Goal: Task Accomplishment & Management: Complete application form

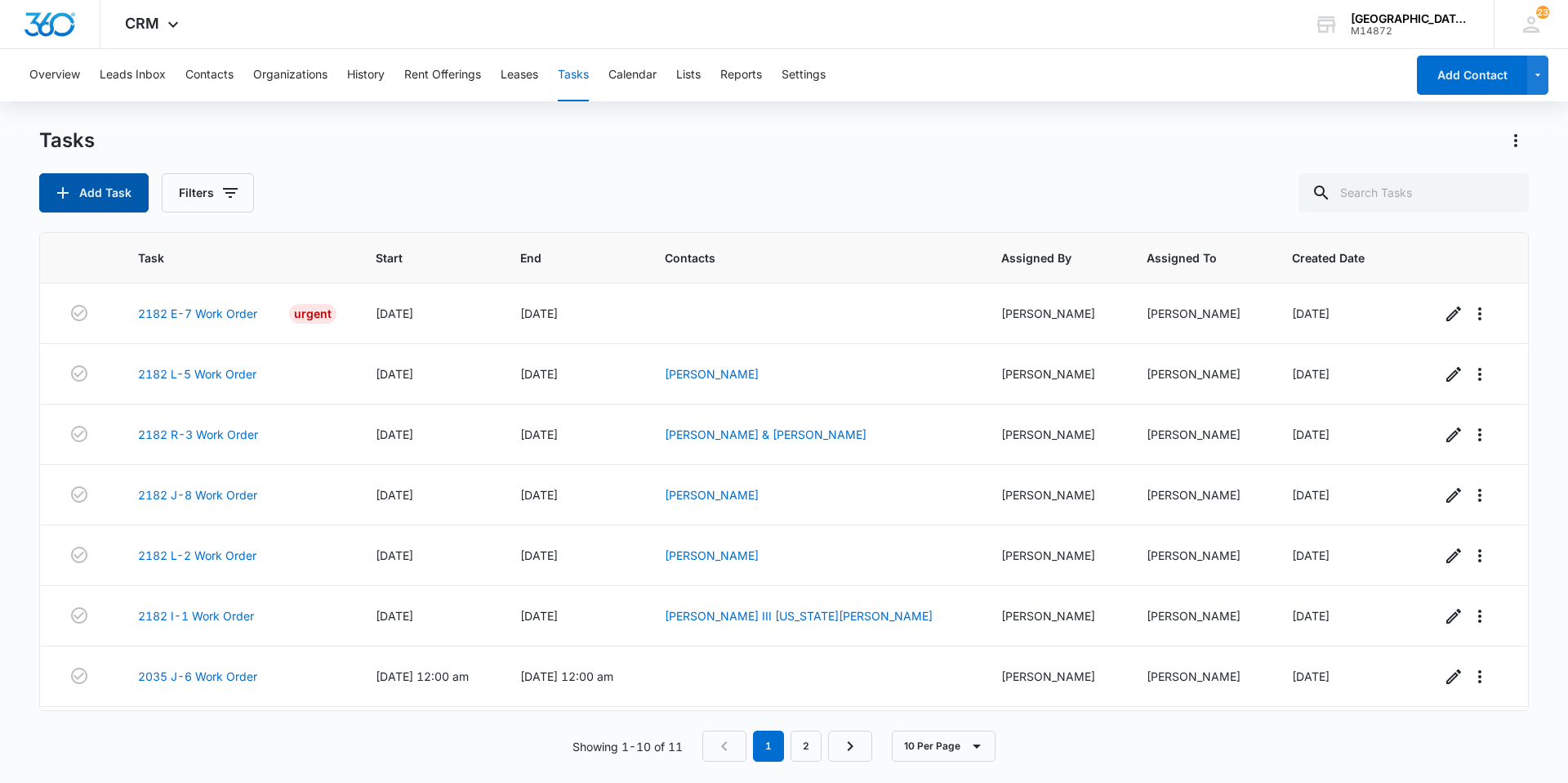
click at [130, 203] on button "Add Task" at bounding box center [94, 193] width 110 height 40
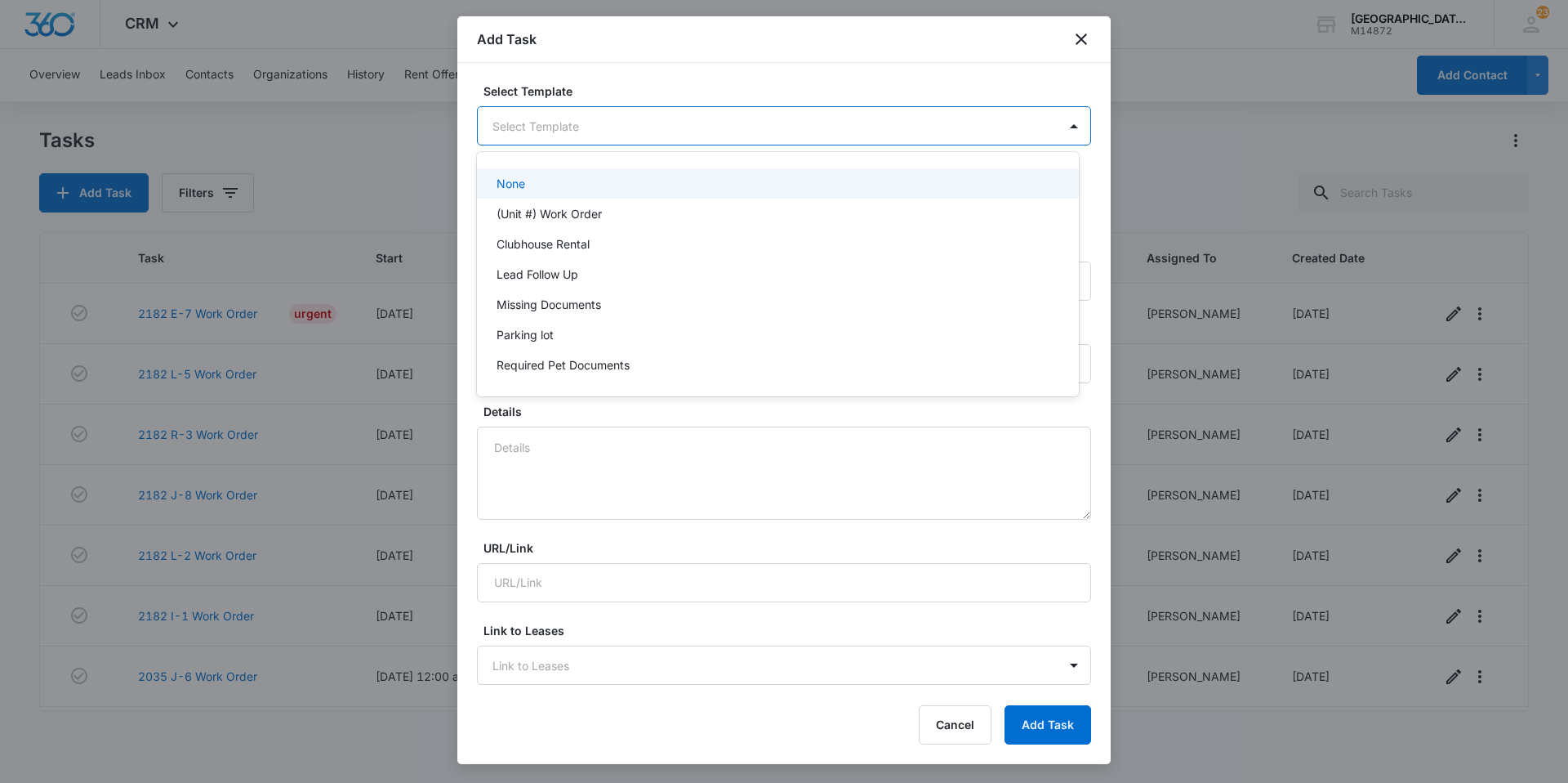
click at [522, 126] on body "CRM Apps Websites Forms CRM Email Social Content Ads Intelligence Files Brand S…" at bounding box center [784, 392] width 1568 height 783
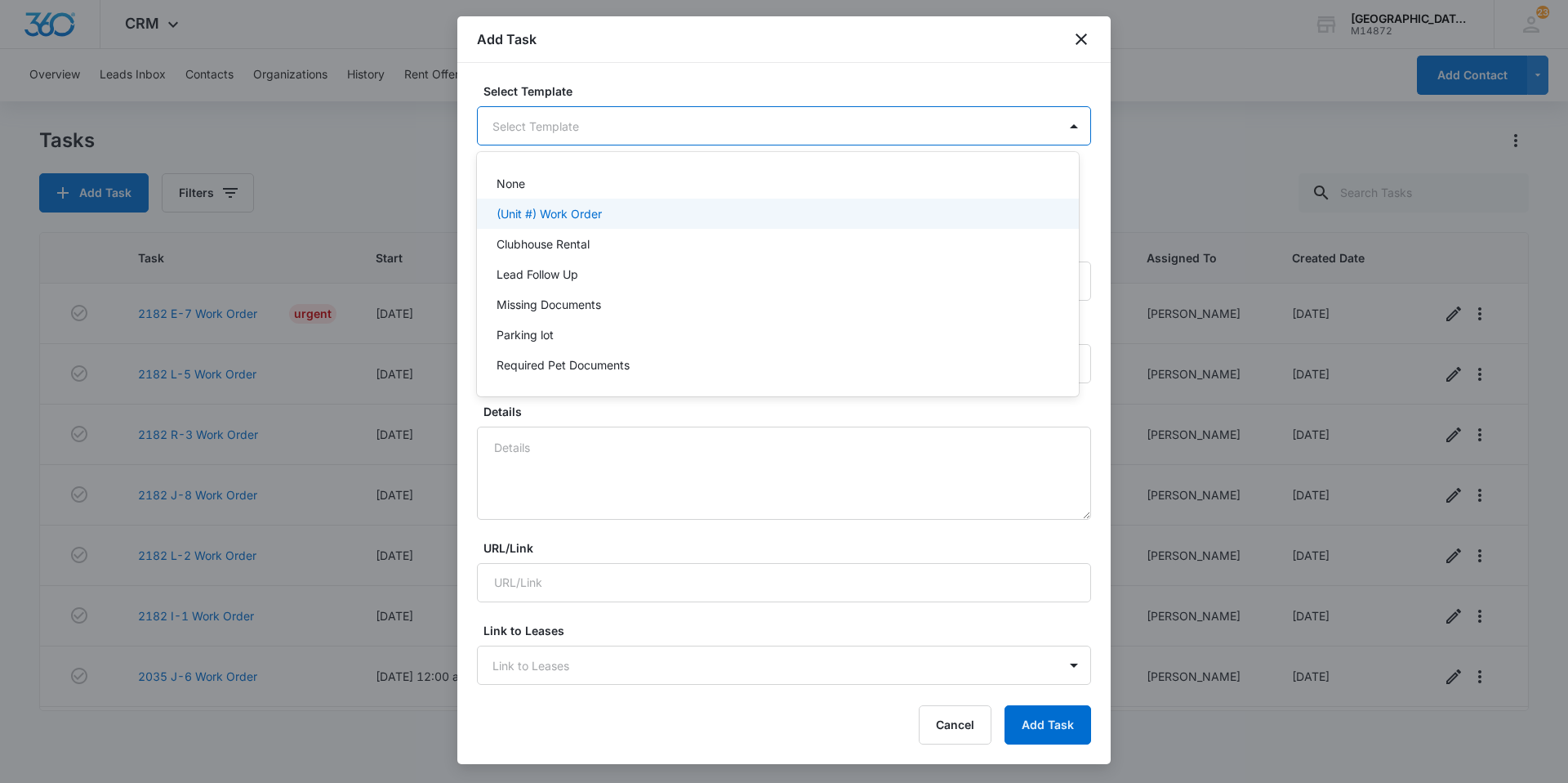
click at [554, 217] on p "(Unit #) Work Order" at bounding box center [549, 214] width 106 height 17
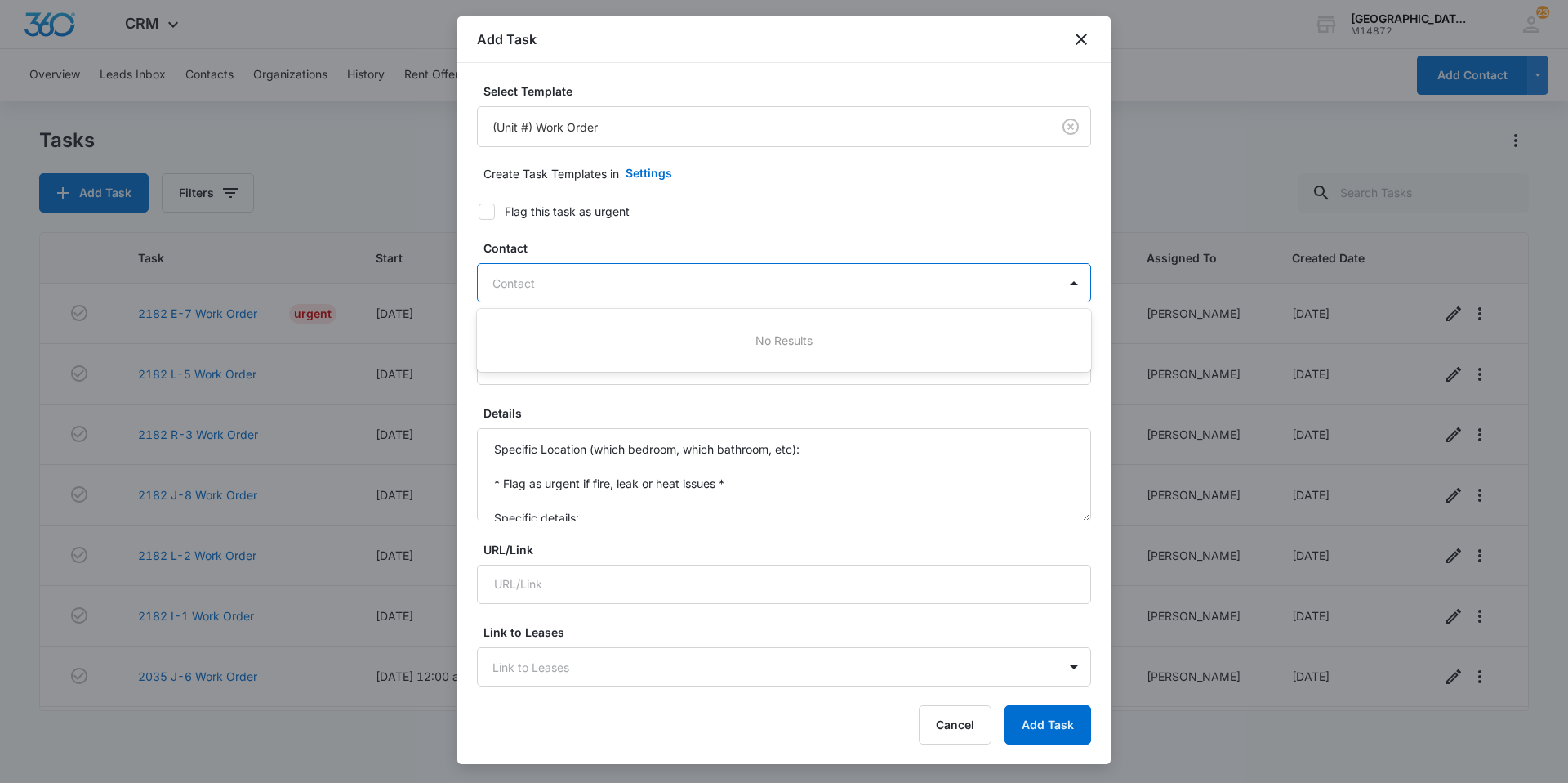
click at [522, 276] on div at bounding box center [775, 283] width 564 height 21
type input "[PERSON_NAME]"
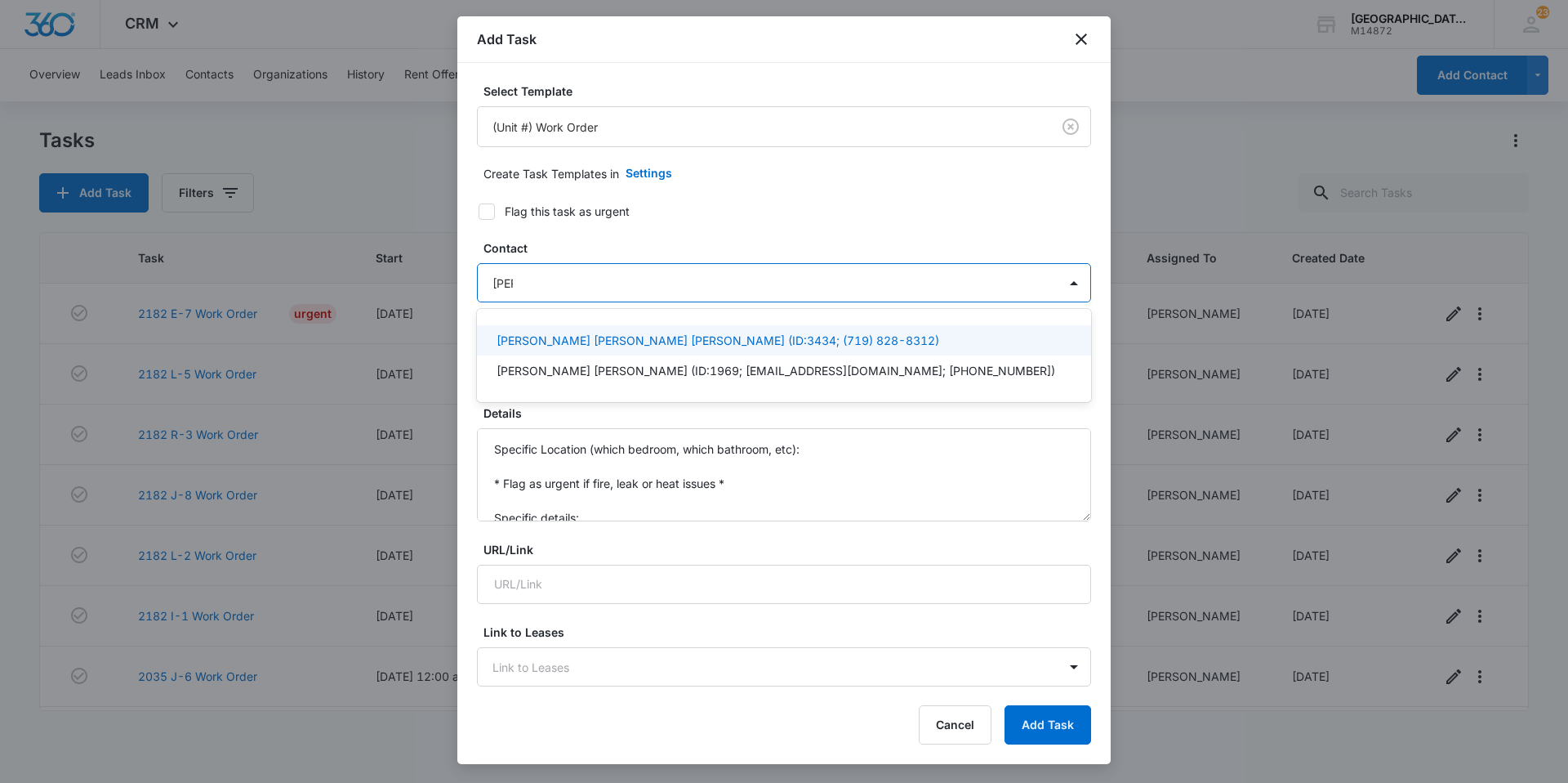
click at [537, 342] on p "[PERSON_NAME] [PERSON_NAME] [PERSON_NAME] (ID:3434; (719) 828-8312)" at bounding box center [718, 340] width 443 height 17
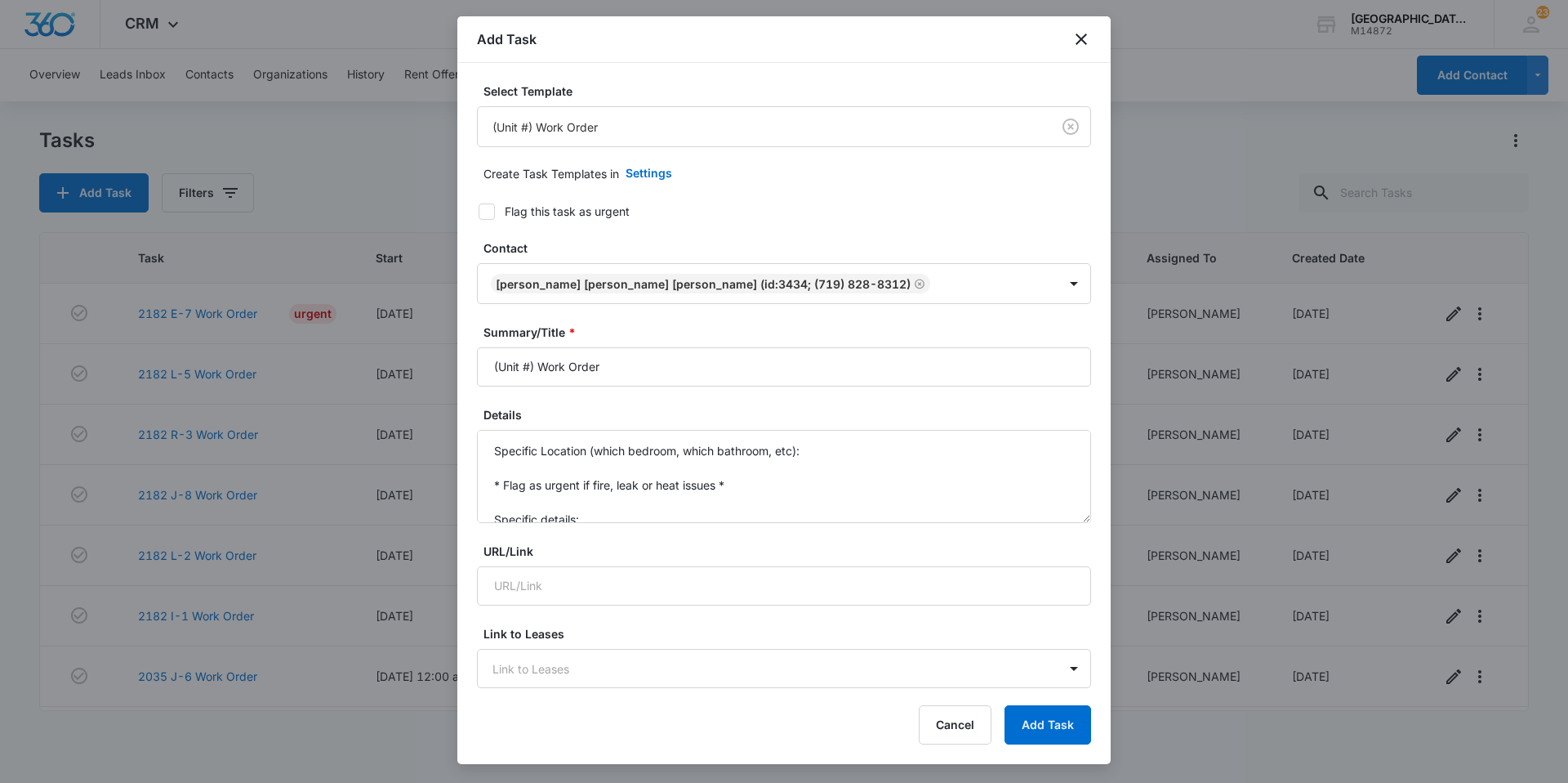
click at [789, 210] on label "Flag this task as urgent" at bounding box center [775, 211] width 615 height 17
click at [479, 210] on input "Flag this task as urgent" at bounding box center [473, 212] width 12 height 12
click at [562, 210] on div "Flag this task as urgent" at bounding box center [567, 211] width 125 height 17
click at [479, 210] on input "Flag this task as urgent" at bounding box center [473, 212] width 12 height 12
checkbox input "false"
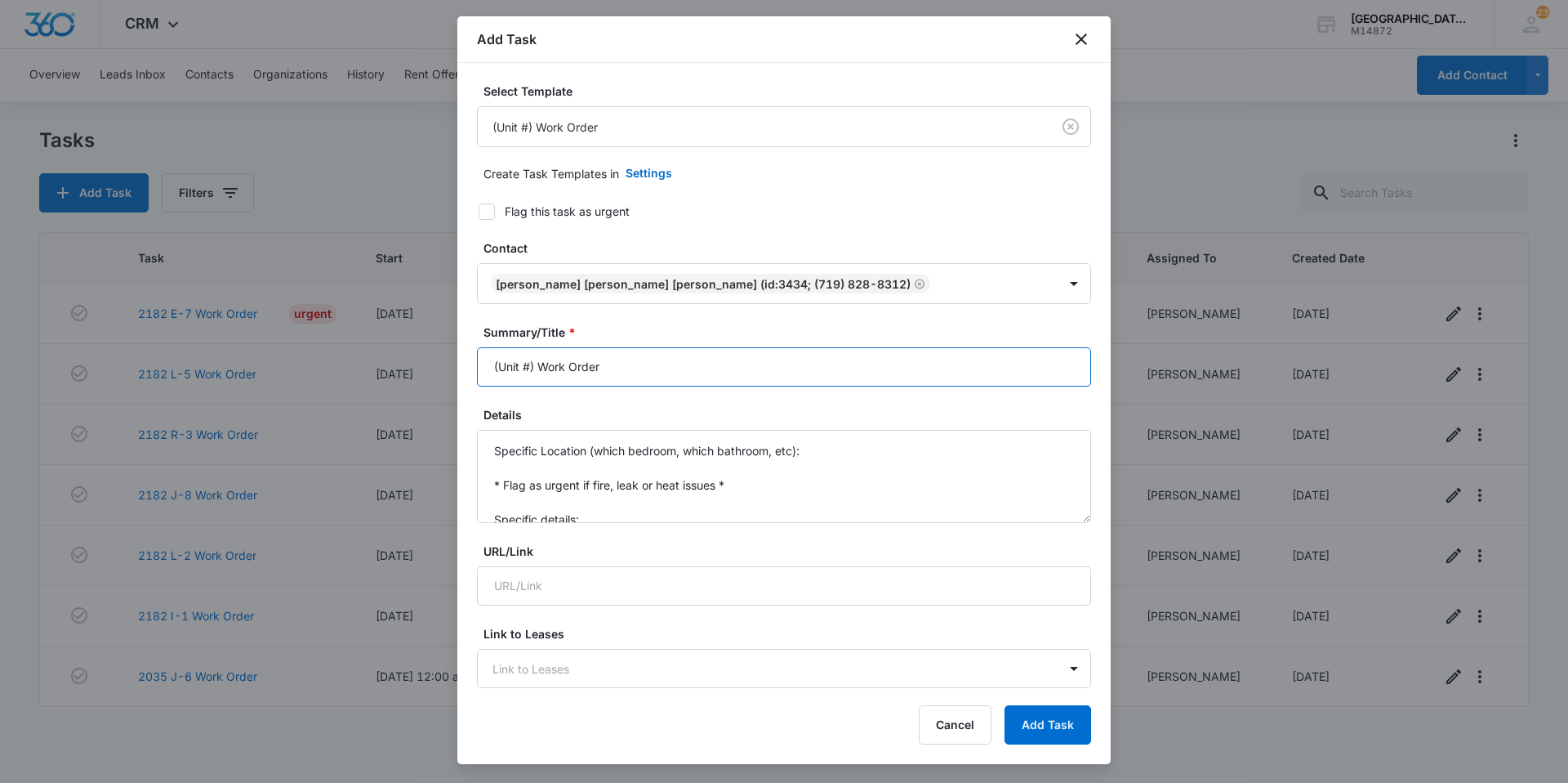
drag, startPoint x: 534, startPoint y: 367, endPoint x: 321, endPoint y: 355, distance: 213.3
click at [321, 355] on body "CRM Apps Websites Forms CRM Email Social Content Ads Intelligence Files Brand S…" at bounding box center [784, 392] width 1568 height 783
type input "2182 Q-2 Work Order"
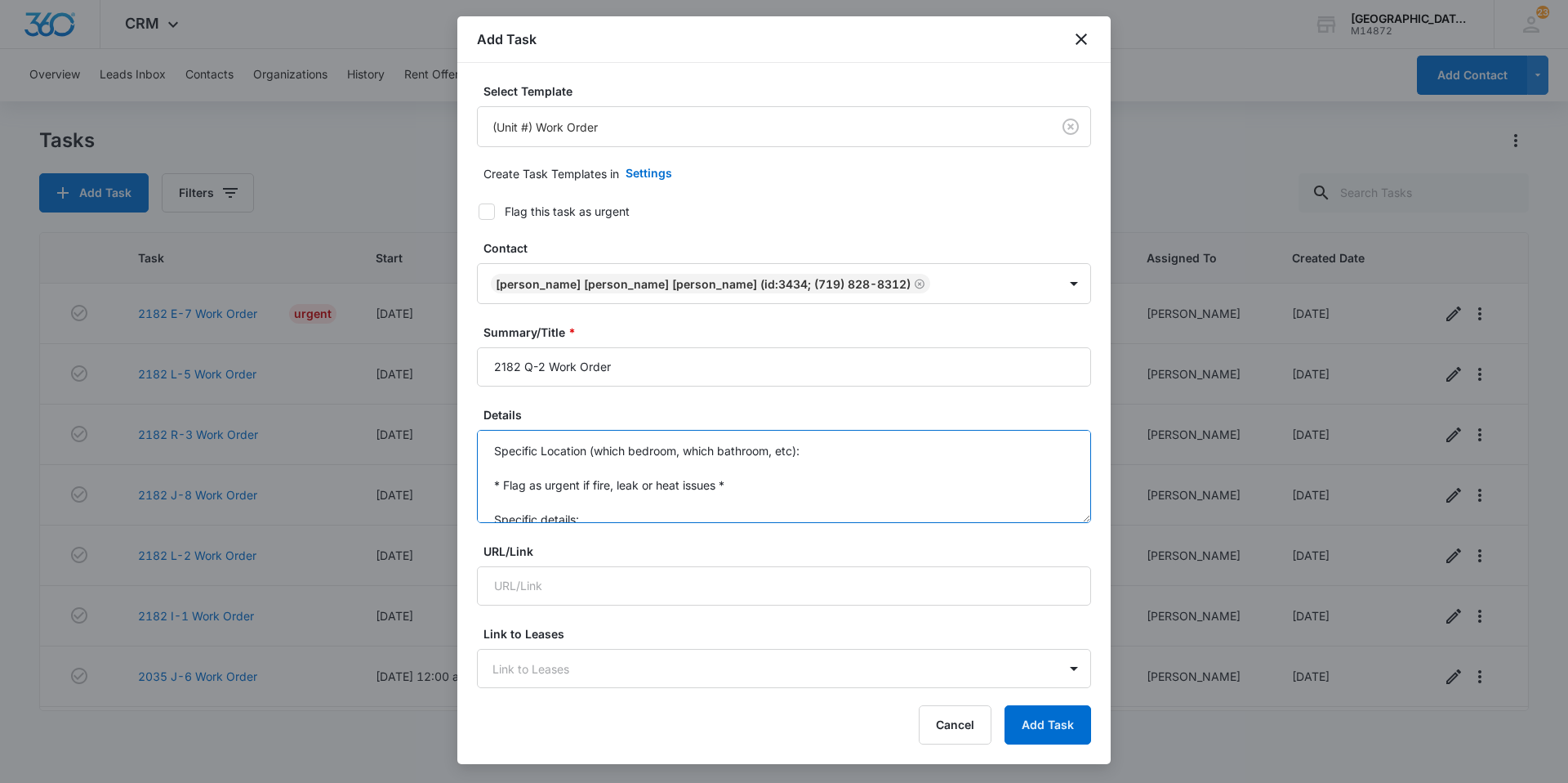
scroll to position [35, 0]
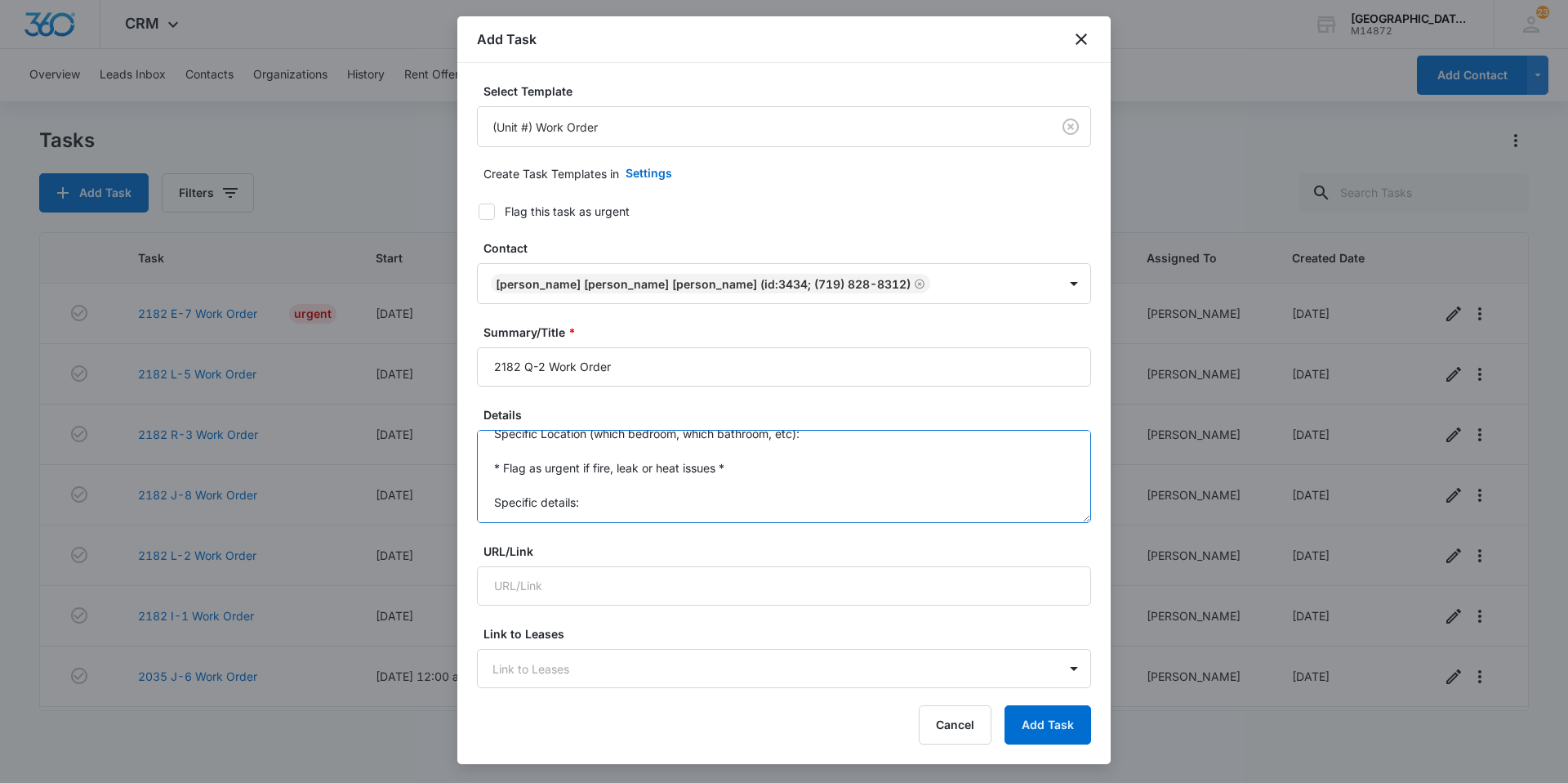
drag, startPoint x: 483, startPoint y: 465, endPoint x: 634, endPoint y: 514, distance: 158.8
click at [634, 514] on textarea "Specific Location (which bedroom, which bathroom, etc): * Flag as urgent if fir…" at bounding box center [784, 477] width 615 height 93
drag, startPoint x: 499, startPoint y: 447, endPoint x: 644, endPoint y: 547, distance: 176.1
click at [644, 547] on form "Select Template (Unit #) Work Order Create Task Templates in Settings Flag this…" at bounding box center [784, 799] width 615 height 1432
type textarea "S"
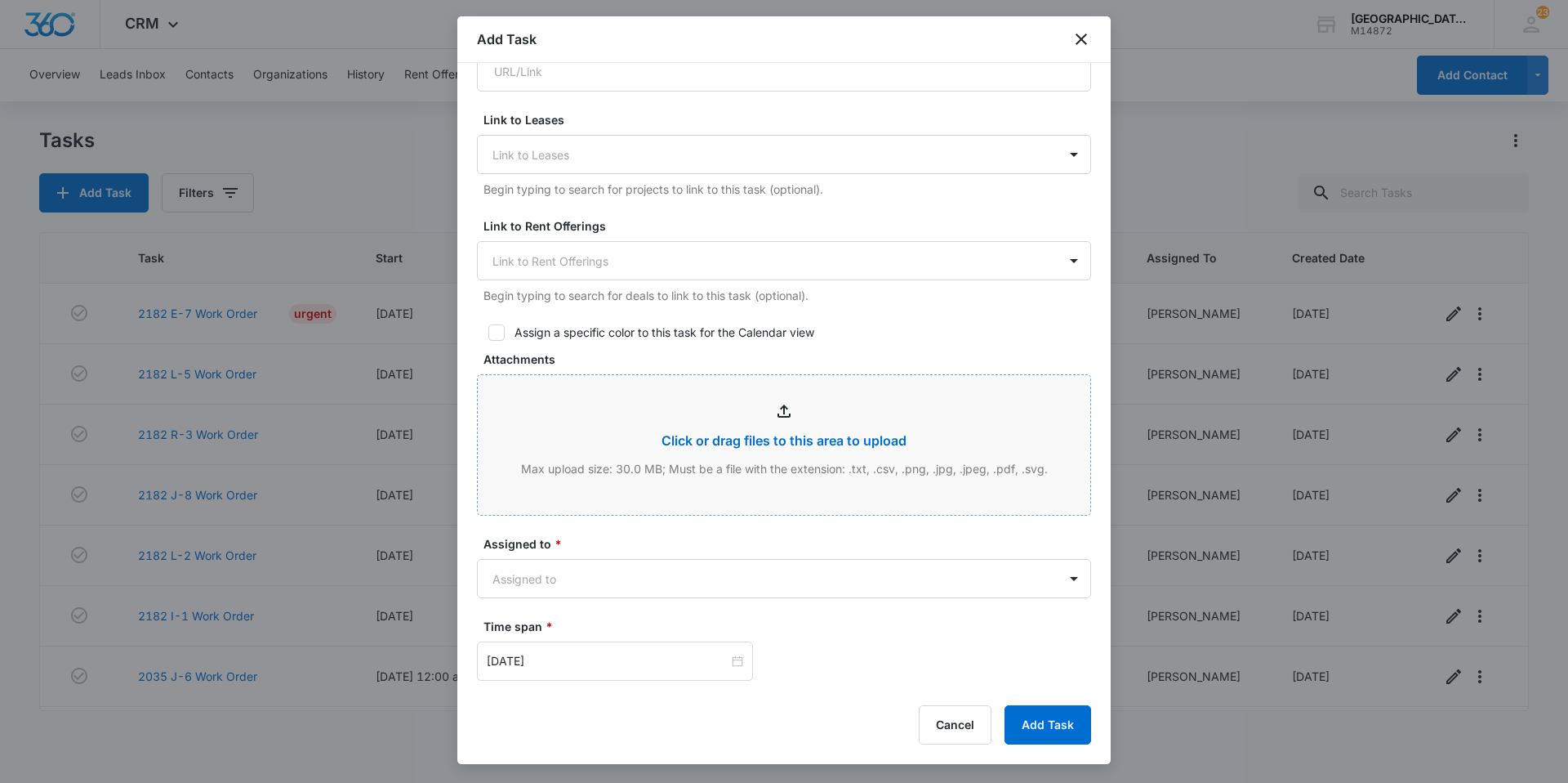
scroll to position [653, 0]
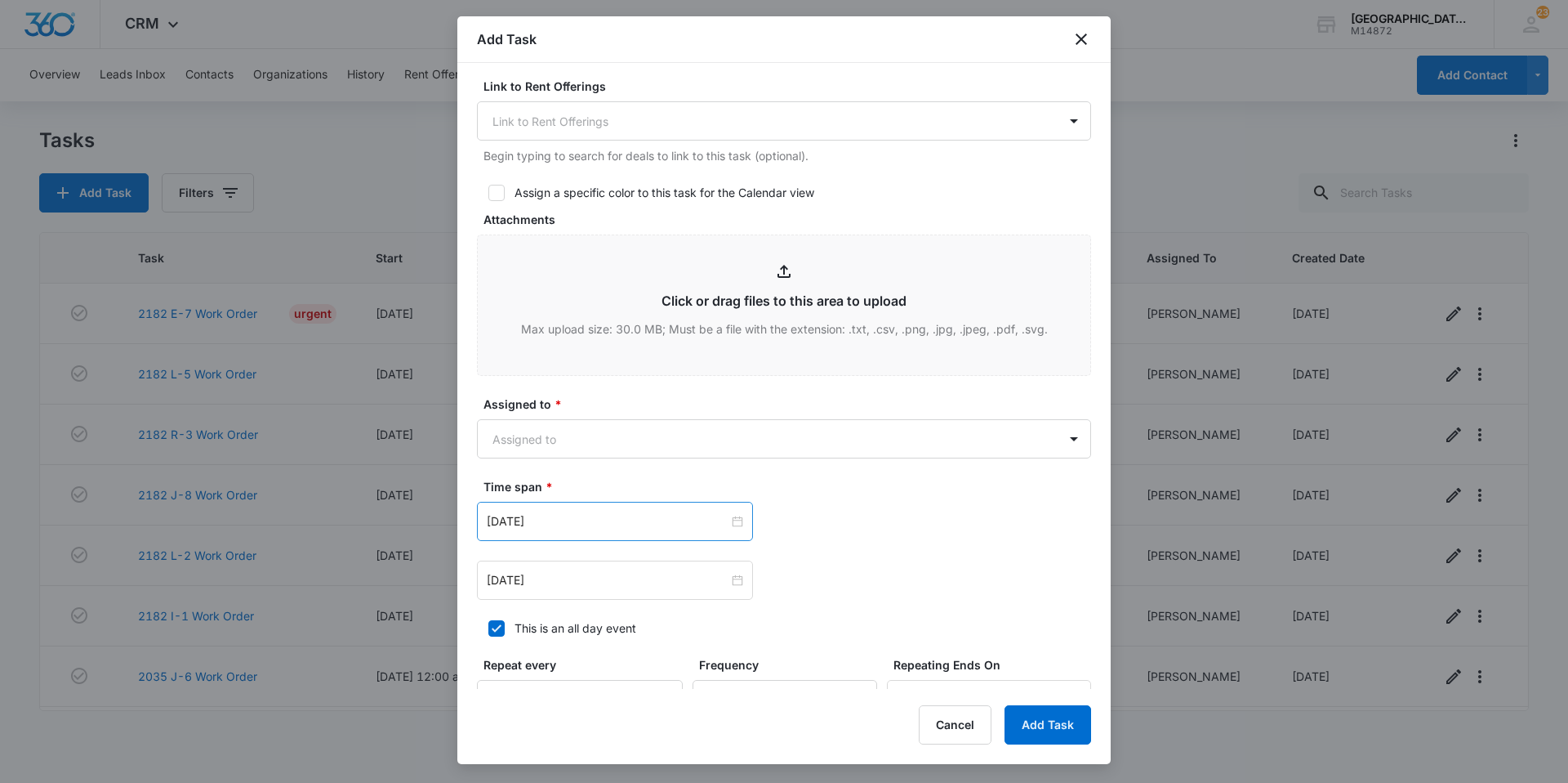
type textarea "Dishwasher is leaking out of the side, tenant mentioned it is not a lot of wate…"
click at [653, 511] on div "[DATE]" at bounding box center [615, 522] width 276 height 40
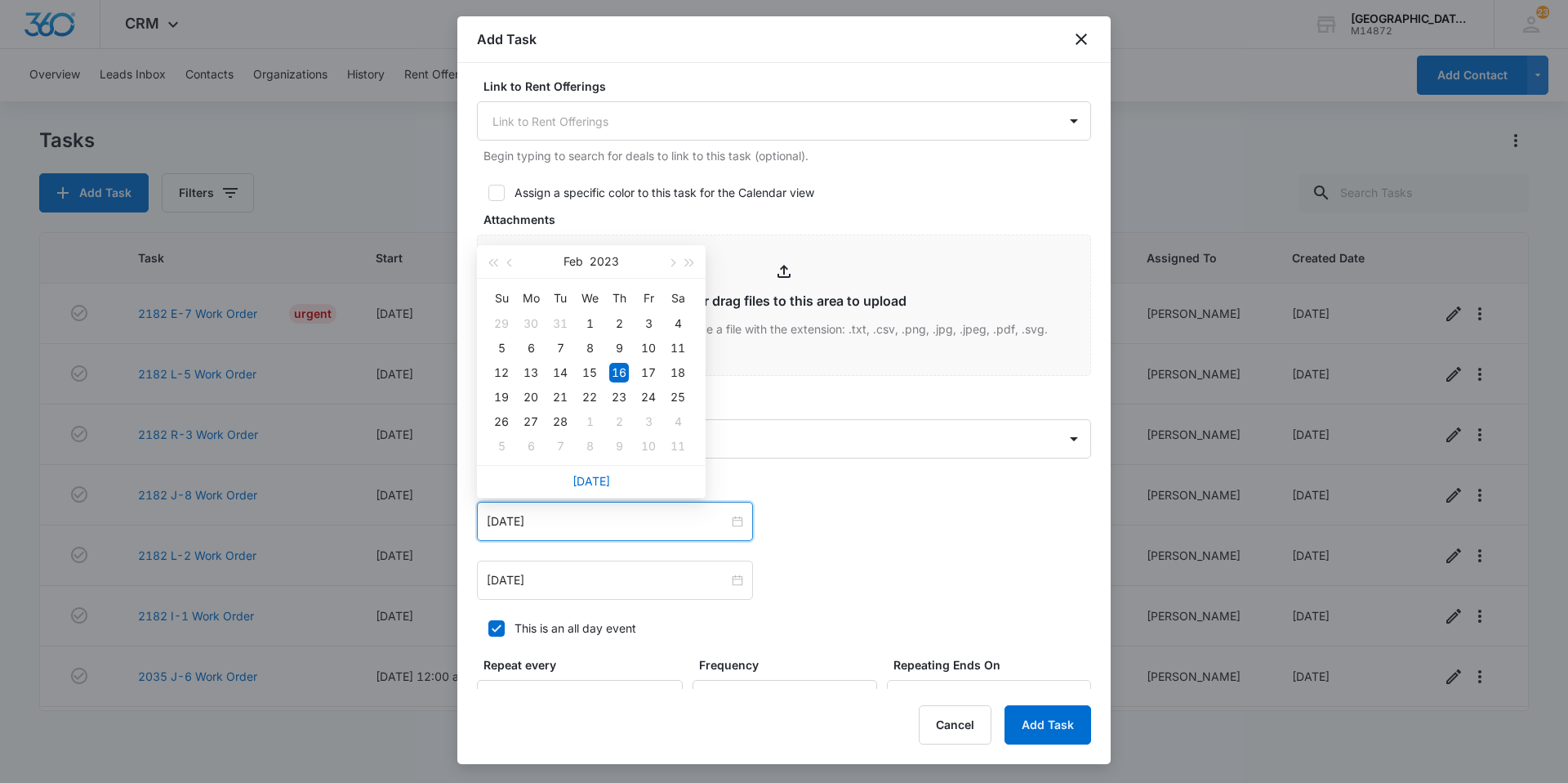
click at [599, 474] on div "[DATE]" at bounding box center [592, 480] width 229 height 33
click at [600, 478] on link "[DATE]" at bounding box center [592, 481] width 38 height 14
type input "[DATE]"
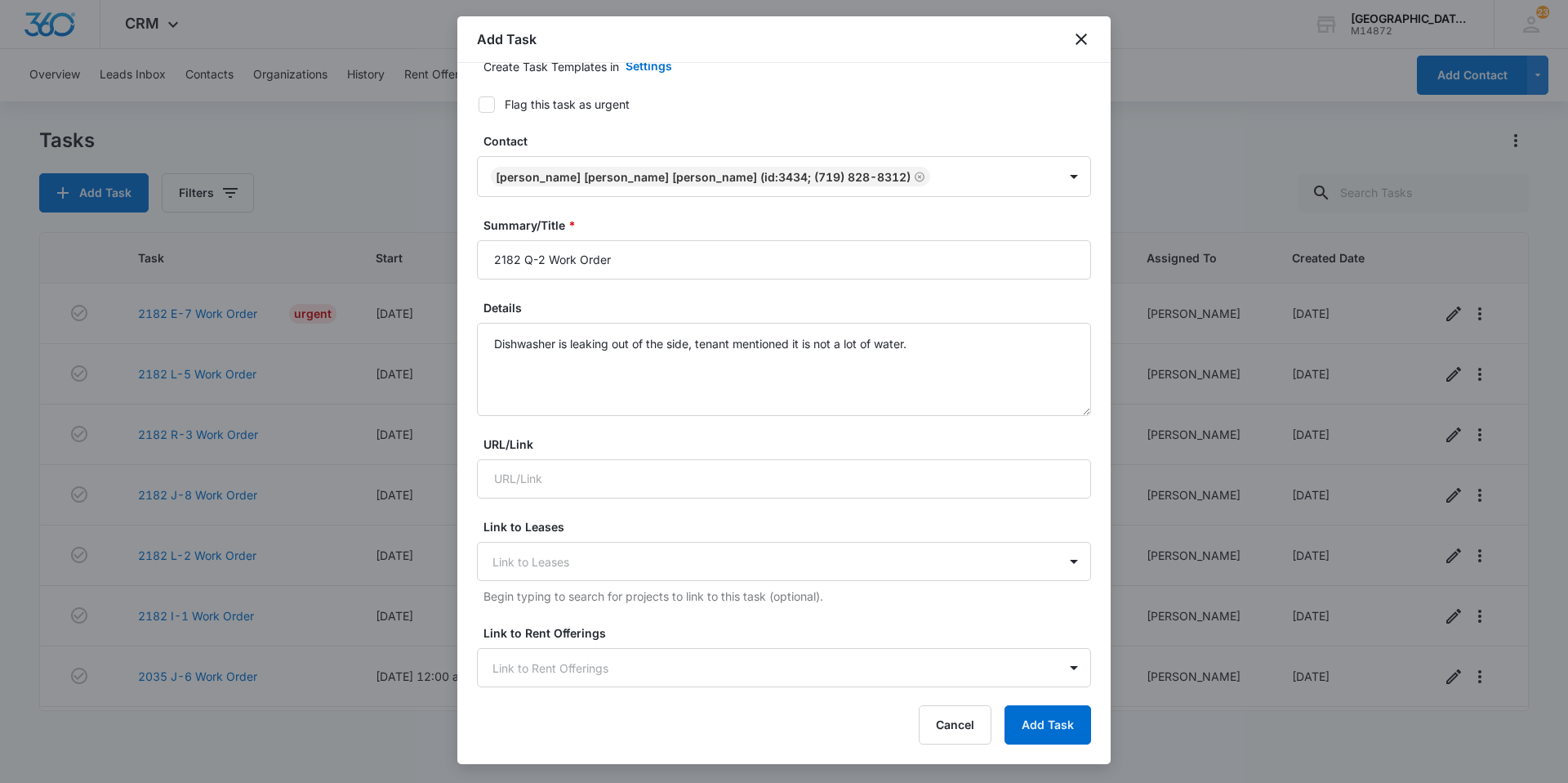
scroll to position [82, 0]
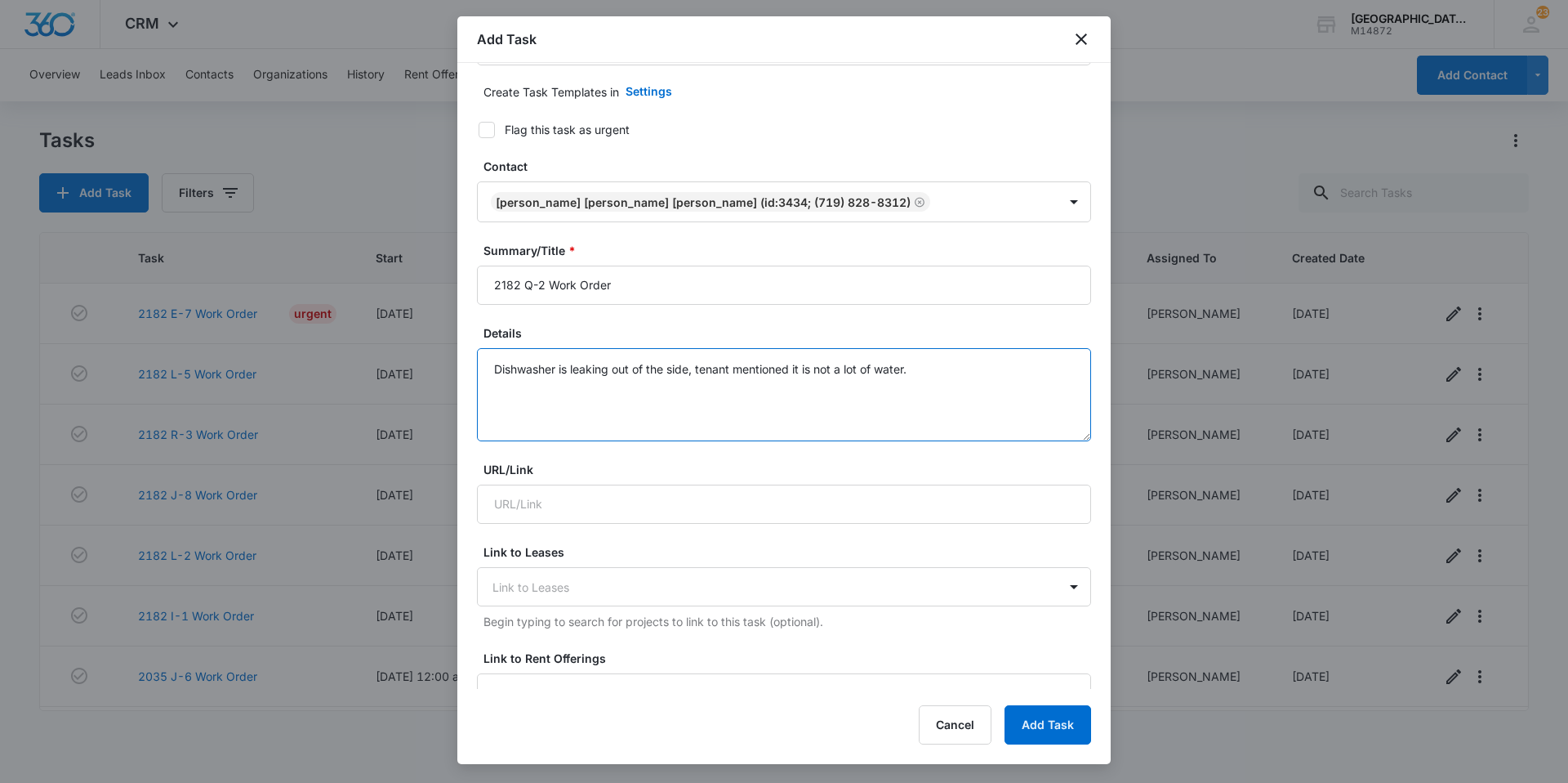
click at [687, 374] on textarea "Dishwasher is leaking out of the side, tenant mentioned it is not a lot of wate…" at bounding box center [784, 394] width 615 height 93
click at [693, 371] on textarea "Dishwasher is leaking out of the side, tenant mentioned it is not a lot of wate…" at bounding box center [784, 394] width 615 height 93
type textarea "Dishwasher is leaking out of the side when in use, tenant mentioned it is not a…"
click at [703, 483] on div "URL/Link" at bounding box center [784, 492] width 615 height 63
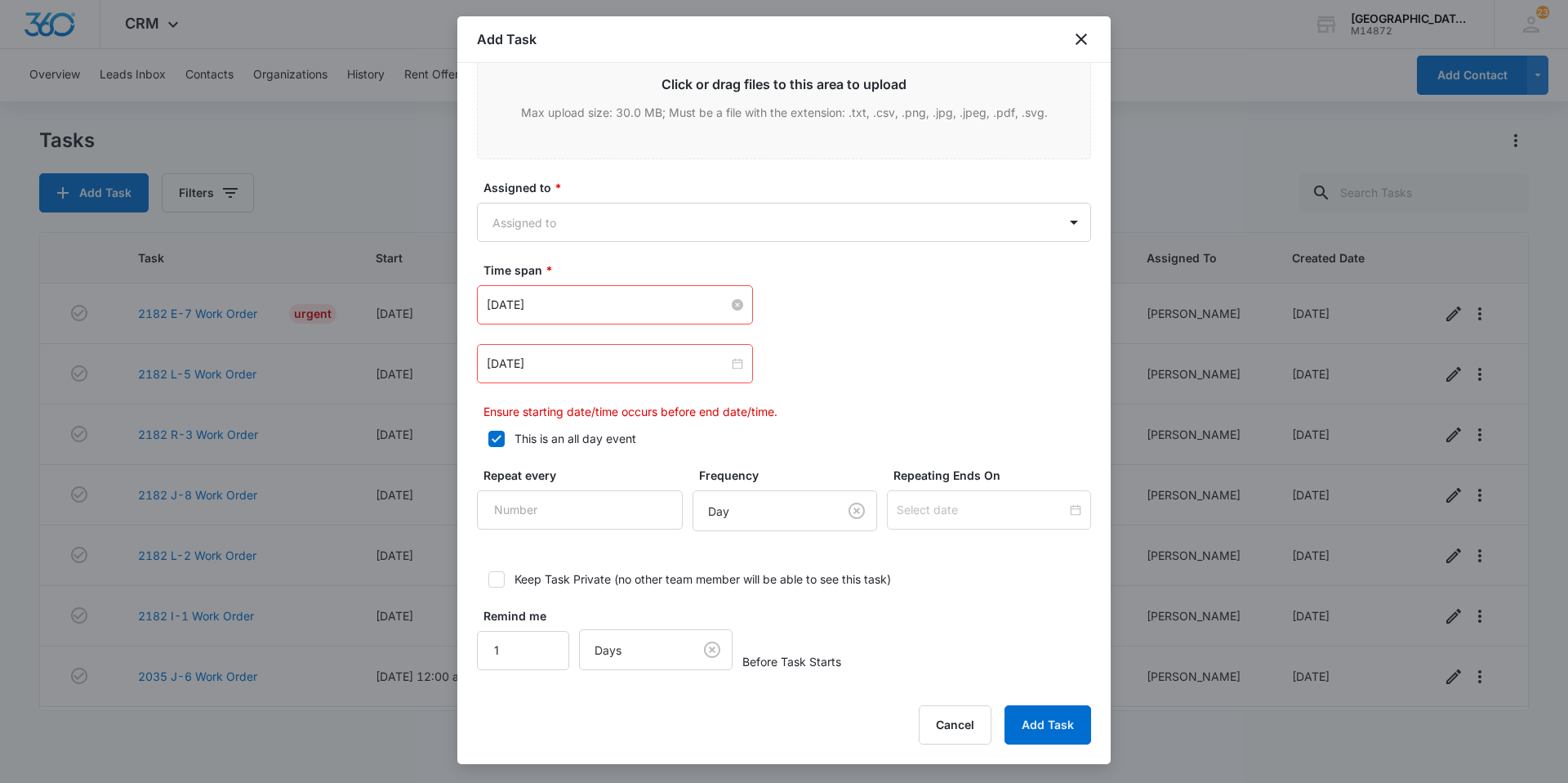
scroll to position [871, 0]
click at [654, 299] on input "[DATE]" at bounding box center [608, 304] width 242 height 18
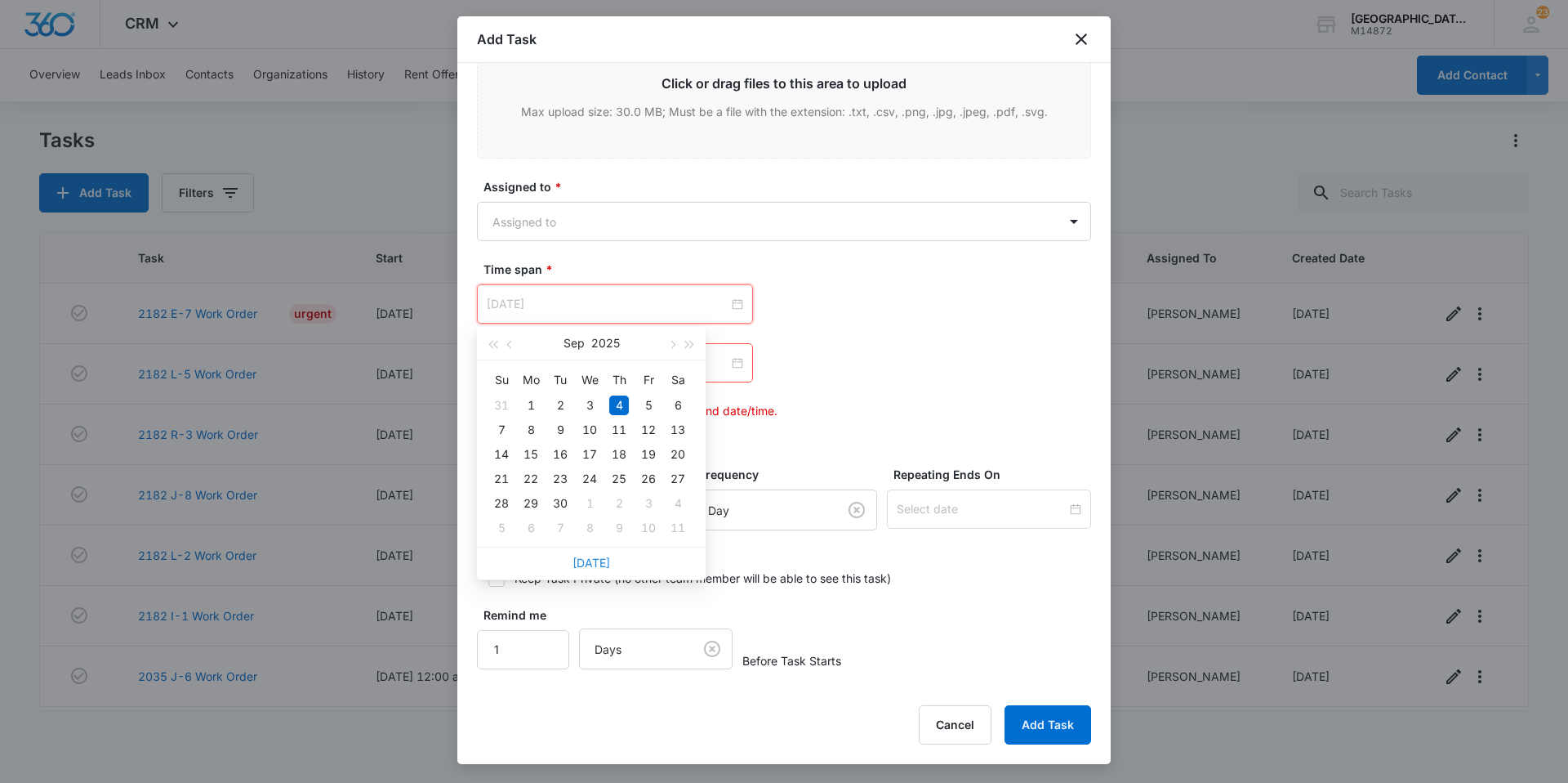
type input "[DATE]"
click at [587, 562] on link "[DATE]" at bounding box center [592, 563] width 38 height 14
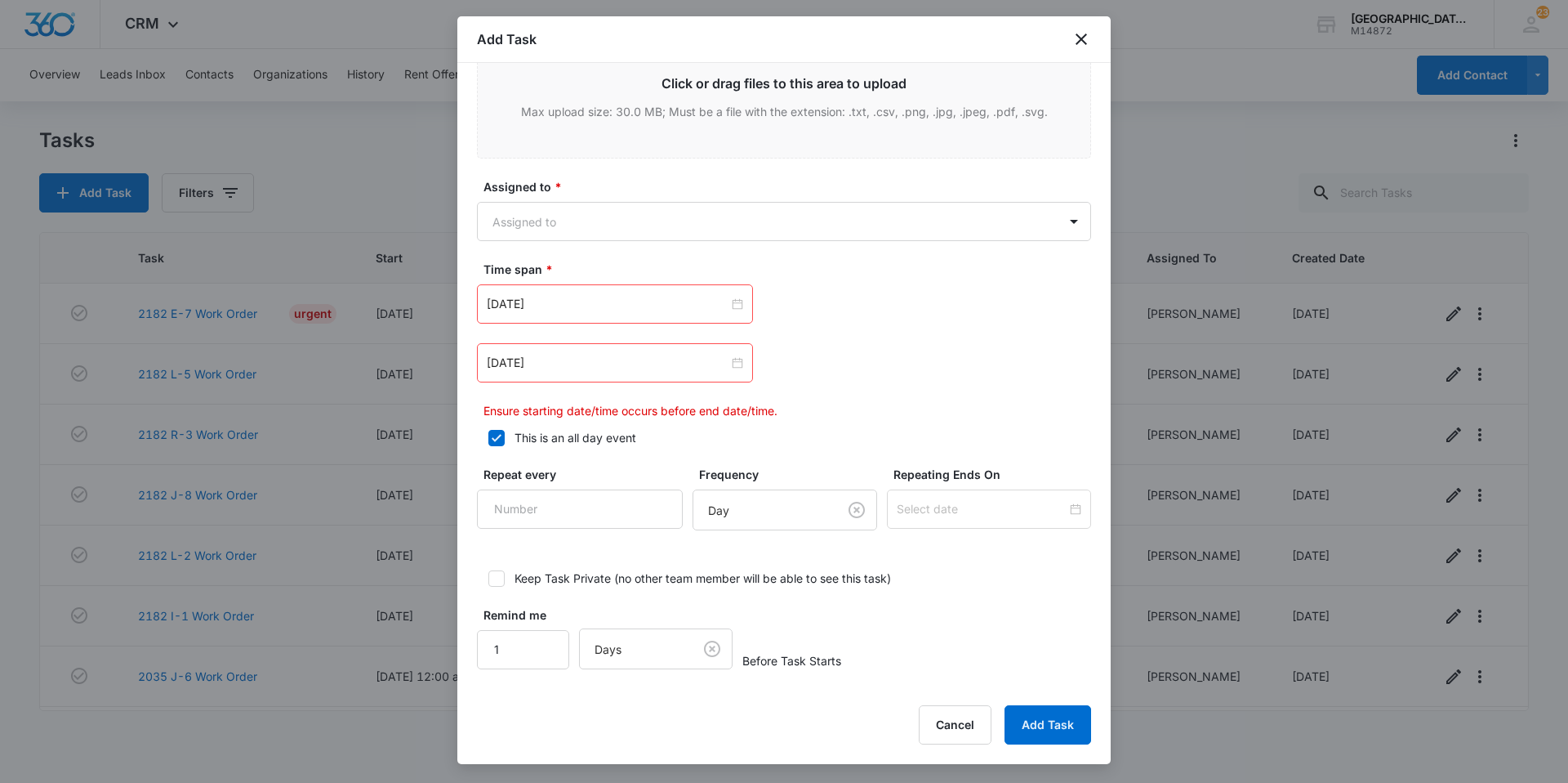
click at [624, 386] on div "[DATE] [DATE] Su Mo Tu We Th Fr Sa 31 1 2 3 4 5 6 7 8 9 10 11 12 13 14 15 16 17…" at bounding box center [784, 352] width 615 height 134
click at [625, 379] on div "[DATE]" at bounding box center [615, 363] width 276 height 40
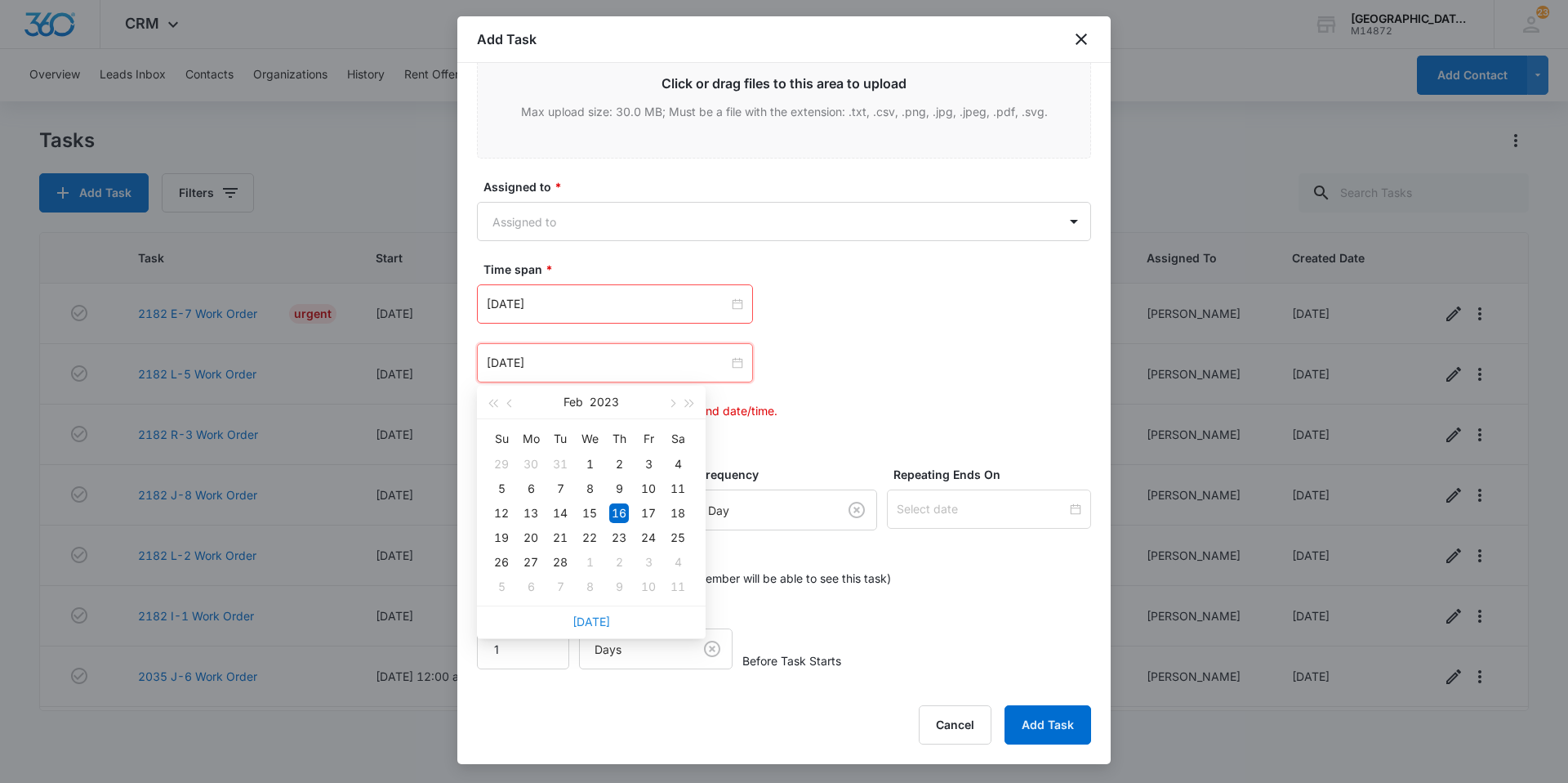
click at [598, 615] on link "[DATE]" at bounding box center [592, 622] width 38 height 14
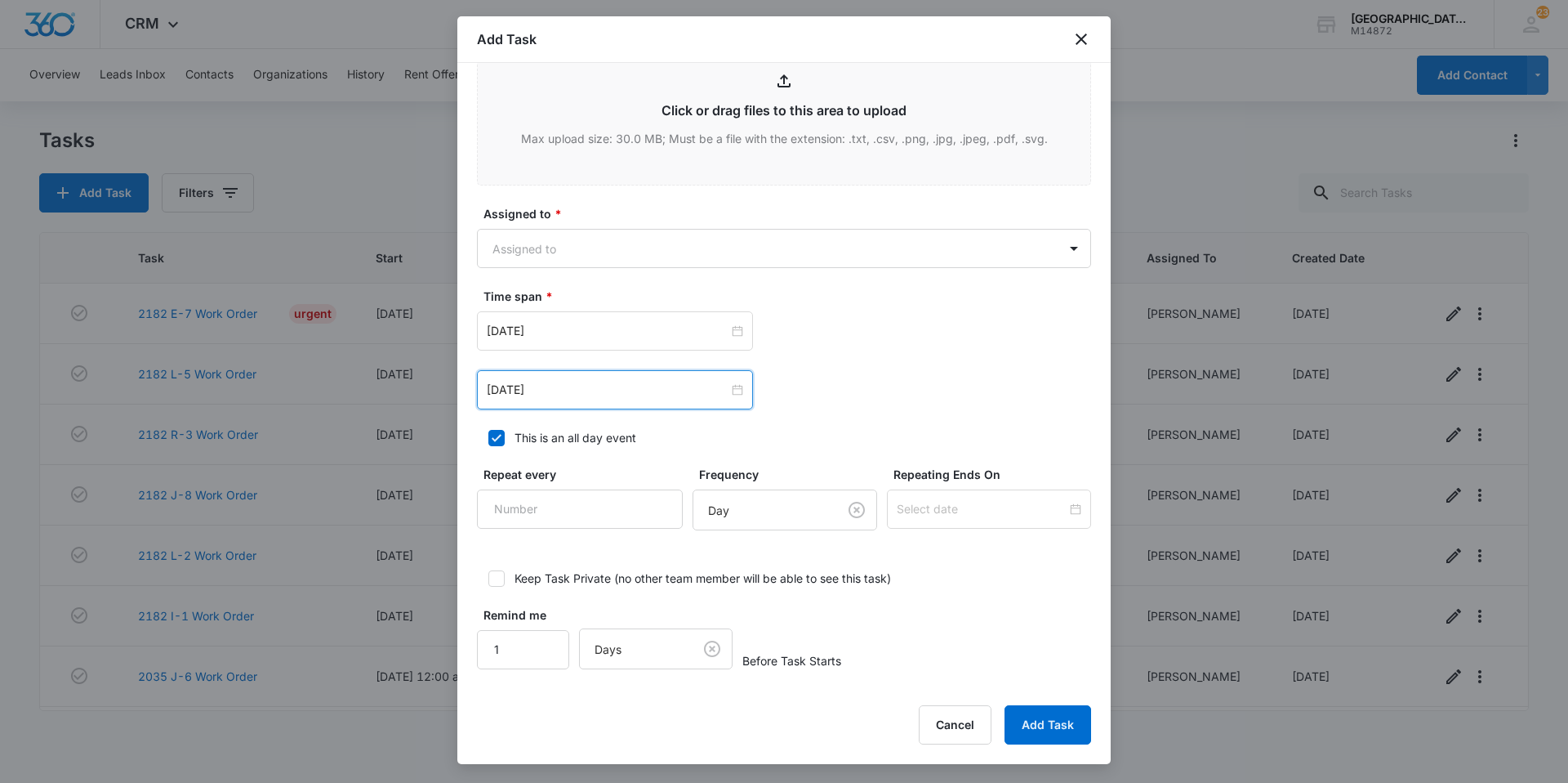
scroll to position [844, 0]
click at [597, 377] on div "[DATE]" at bounding box center [615, 391] width 276 height 40
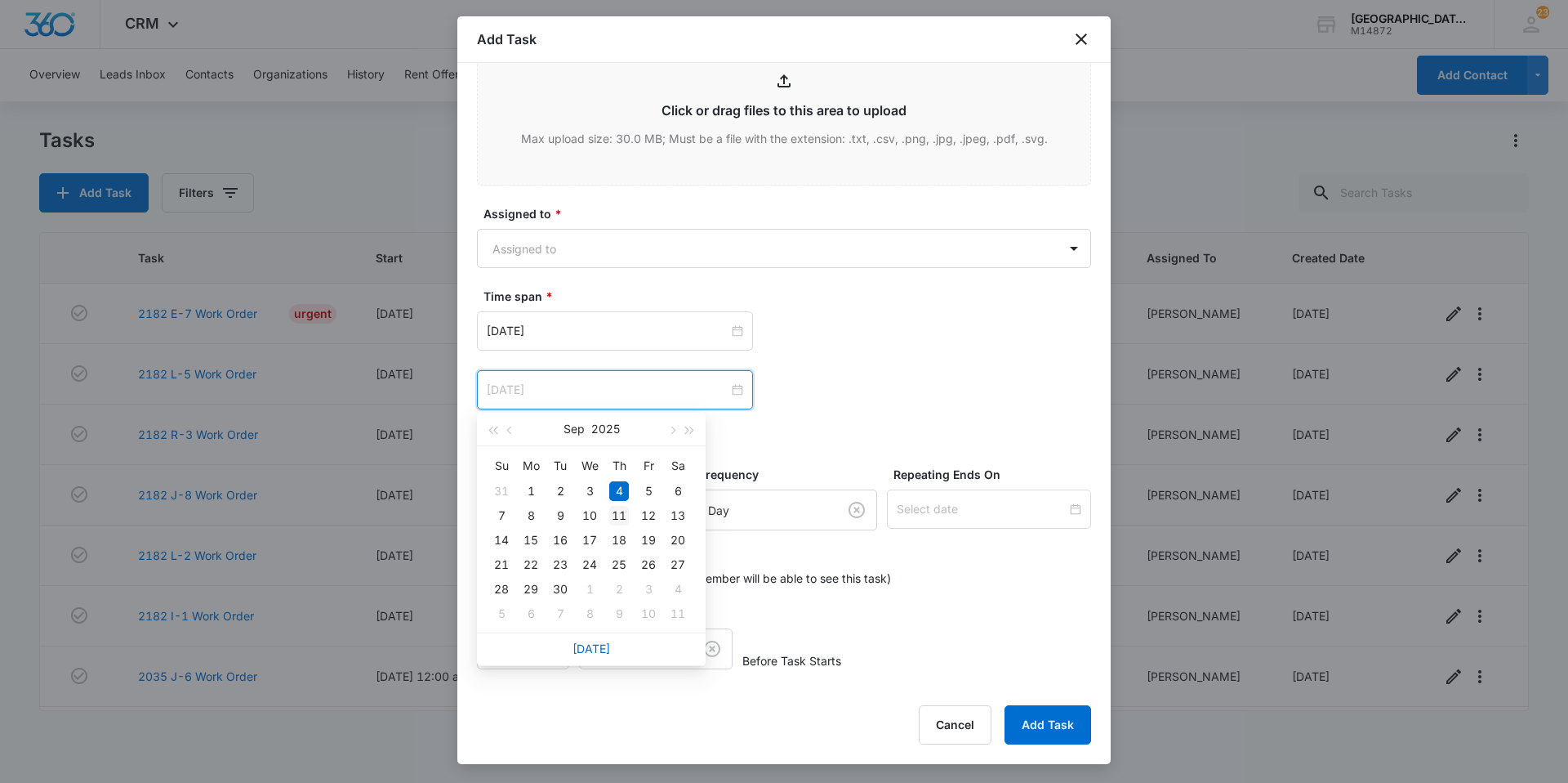
type input "[DATE]"
click at [616, 507] on div "11" at bounding box center [619, 516] width 20 height 20
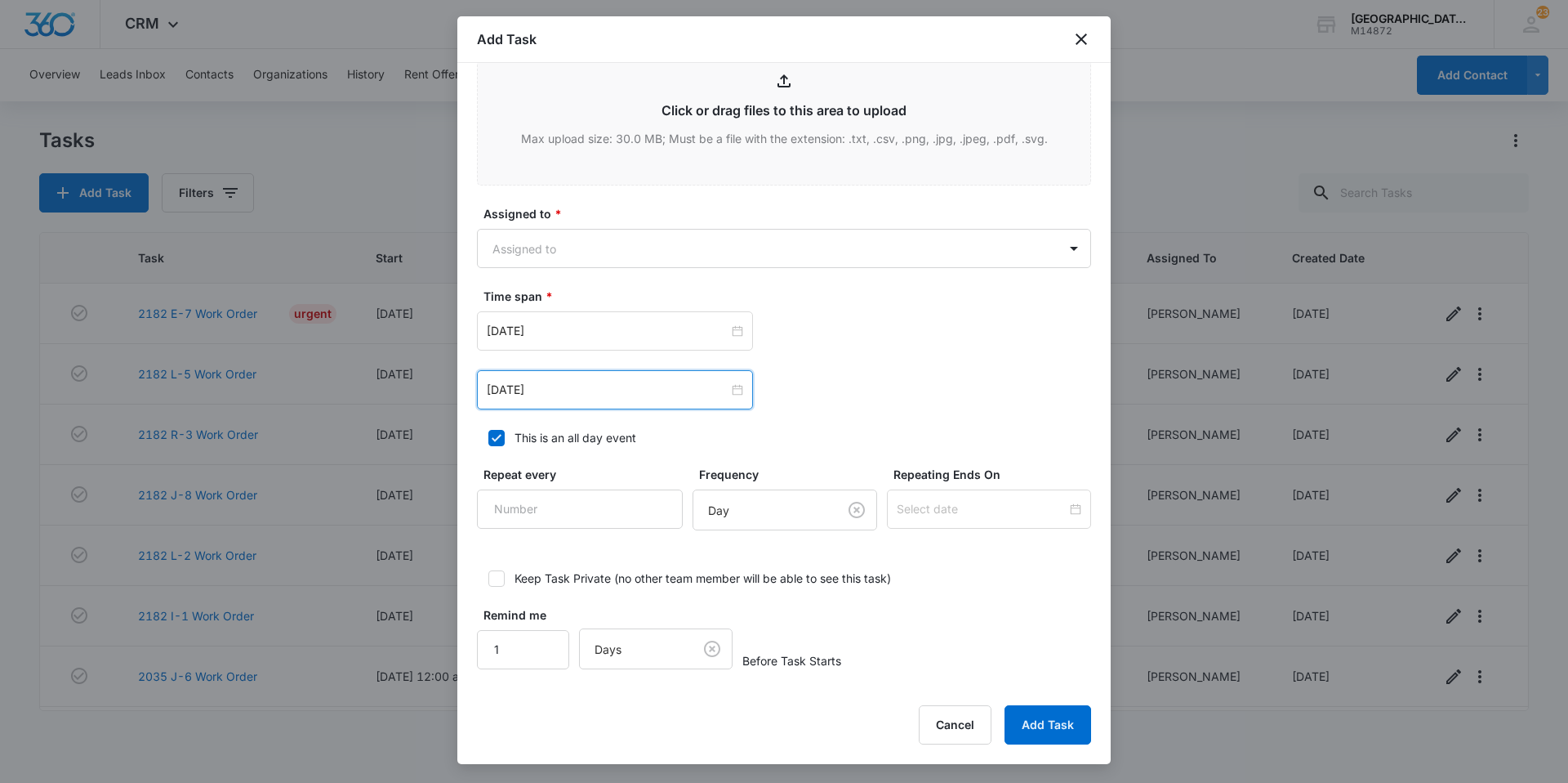
click at [859, 408] on div "[DATE] [DATE] Su Mo Tu We Th Fr Sa 31 1 2 3 4 5 6 7 8 9 10 11 12 13 14 15 16 17…" at bounding box center [784, 391] width 615 height 40
click at [777, 255] on body "CRM Apps Websites Forms CRM Email Social Content Ads Intelligence Files Brand S…" at bounding box center [784, 392] width 1568 height 783
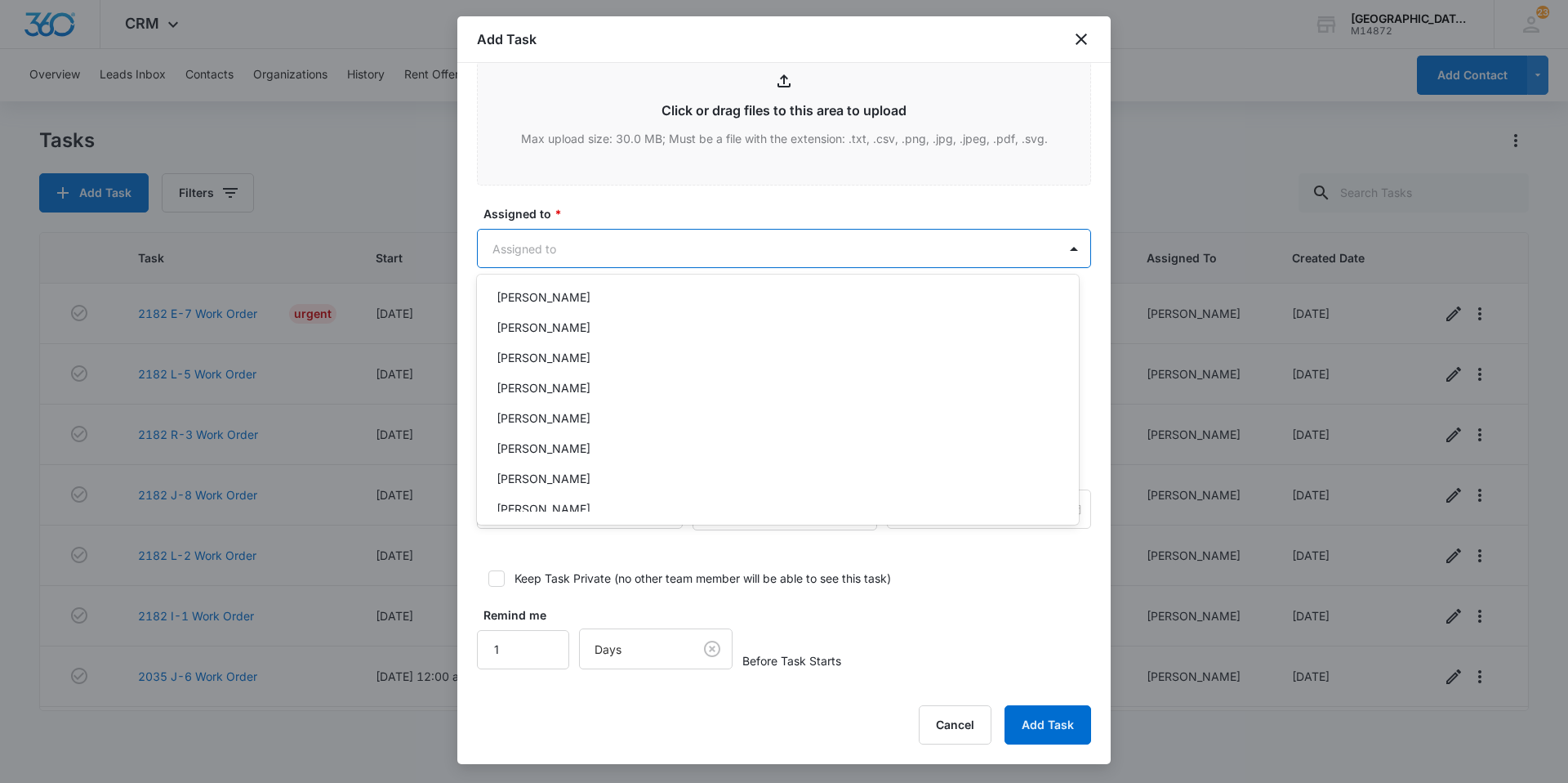
scroll to position [163, 0]
click at [644, 445] on div "[PERSON_NAME]" at bounding box center [777, 445] width 559 height 17
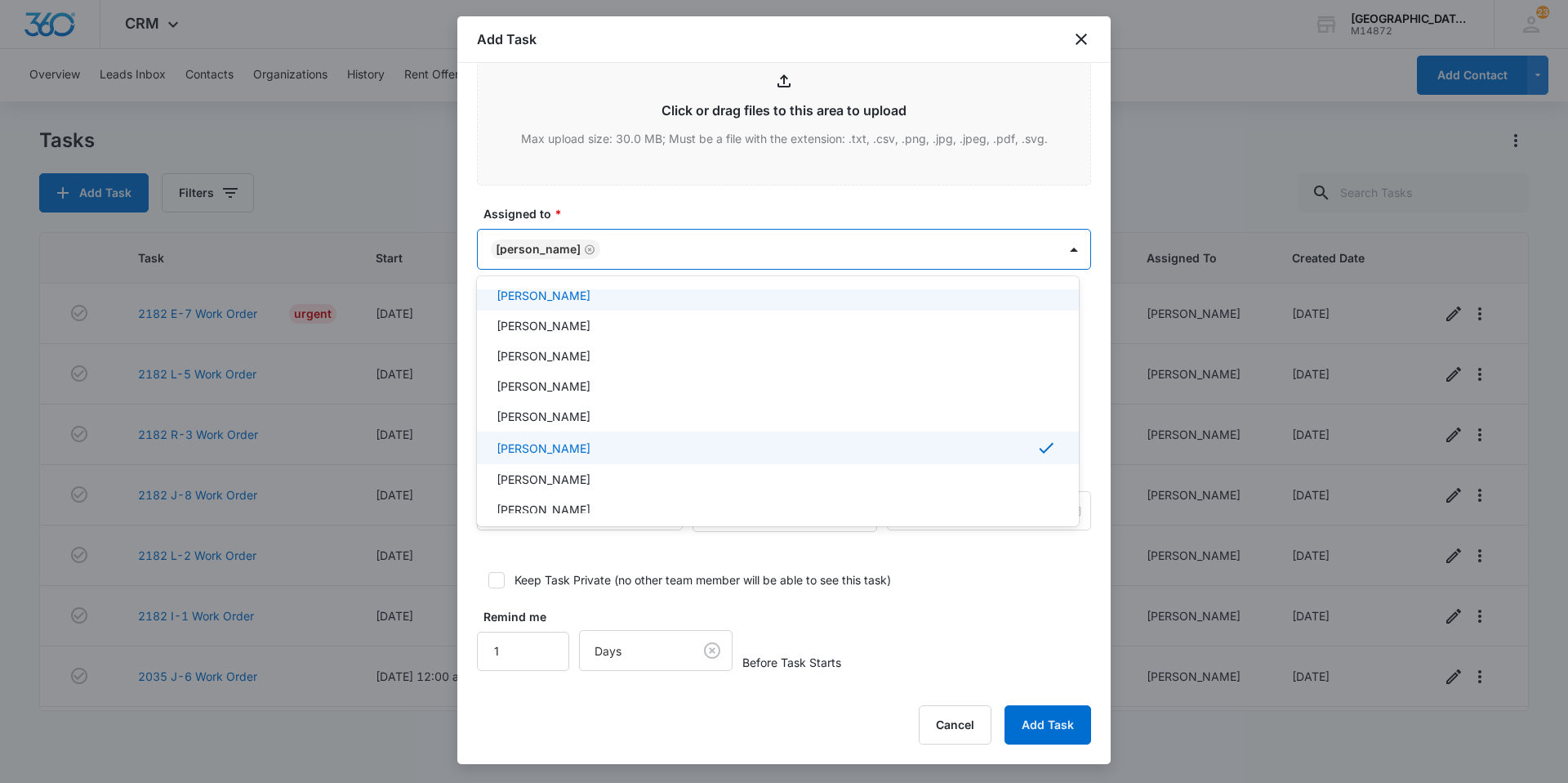
click at [711, 253] on div at bounding box center [784, 392] width 1568 height 783
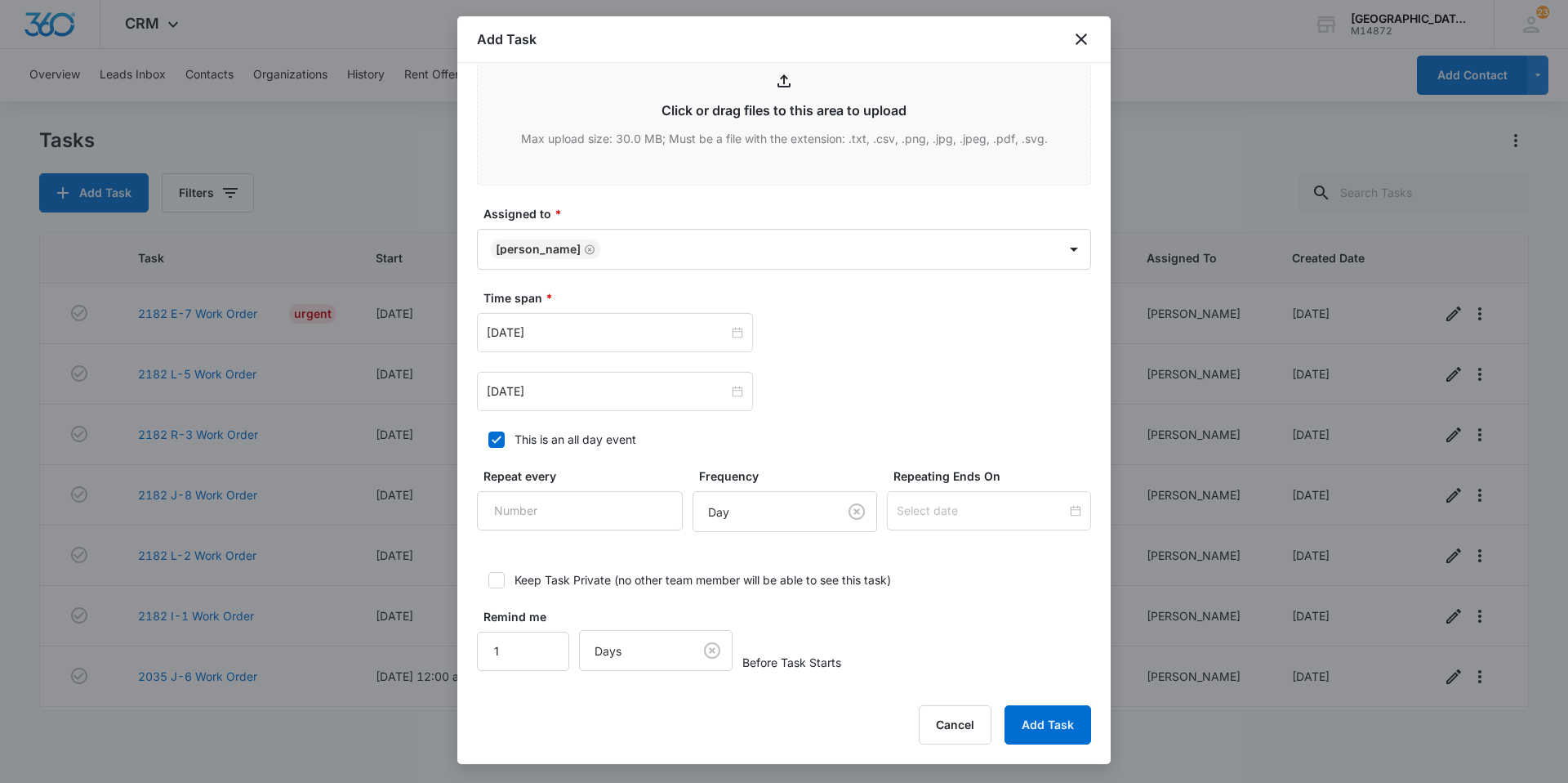
scroll to position [846, 0]
click at [1055, 710] on button "Add Task" at bounding box center [1048, 726] width 87 height 40
